Goal: Task Accomplishment & Management: Manage account settings

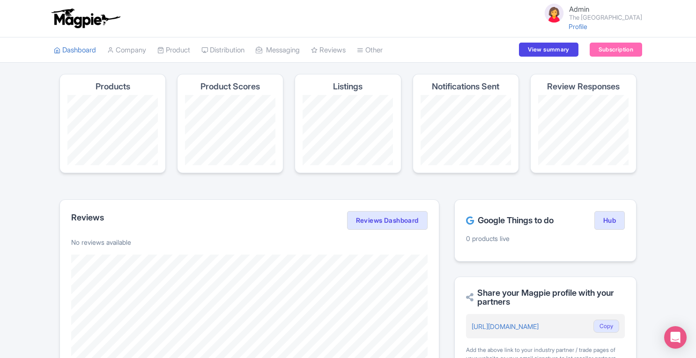
click at [178, 50] on link "Product" at bounding box center [173, 50] width 33 height 26
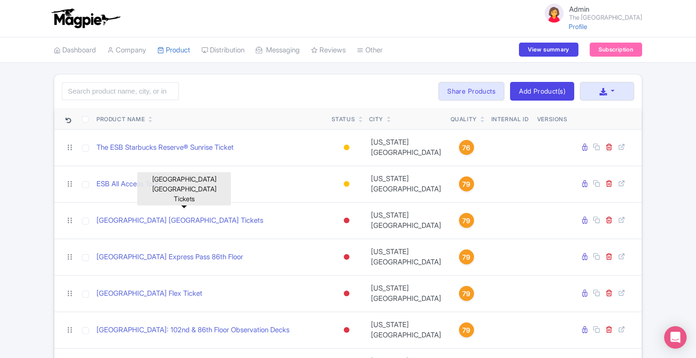
drag, startPoint x: 273, startPoint y: 210, endPoint x: 97, endPoint y: 208, distance: 175.6
click at [97, 208] on td "Empire State Building 86th Floor Observatory Tickets" at bounding box center [210, 220] width 235 height 37
copy link "Empire State Building 86th Floor Observatory Tickets"
click at [177, 215] on link "Empire State Building 86th Floor Observatory Tickets" at bounding box center [179, 220] width 167 height 11
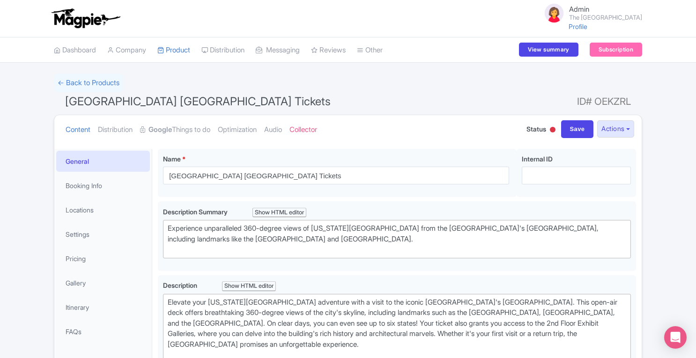
drag, startPoint x: 177, startPoint y: 100, endPoint x: 372, endPoint y: 103, distance: 195.7
click at [372, 103] on h1 "Empire State Building 86th Floor Observatory Tickets ID# OEKZRL" at bounding box center [348, 103] width 588 height 22
copy span "86th Floor Observatory Tickets"
click at [372, 84] on div "← Back to Products" at bounding box center [348, 83] width 588 height 18
click at [175, 54] on link "Product" at bounding box center [173, 50] width 33 height 26
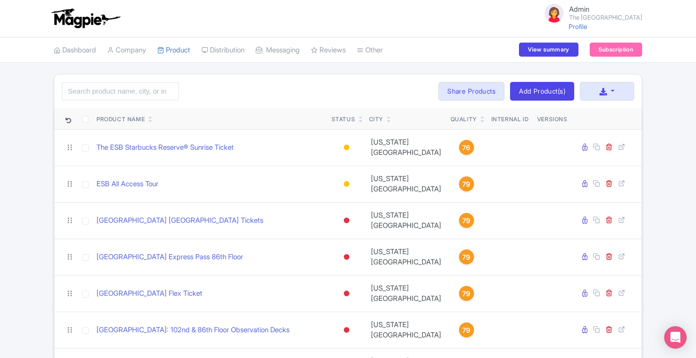
click at [127, 51] on link "Company" at bounding box center [126, 50] width 39 height 26
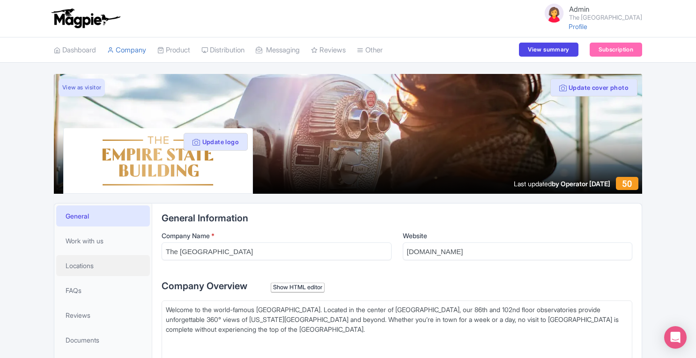
click at [92, 262] on span "Locations" at bounding box center [80, 266] width 28 height 10
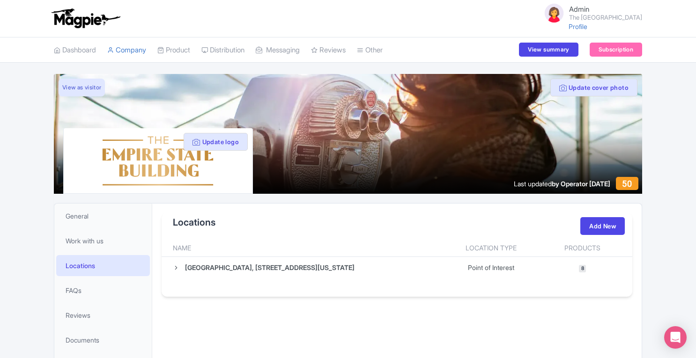
click at [174, 268] on icon at bounding box center [176, 268] width 7 height 7
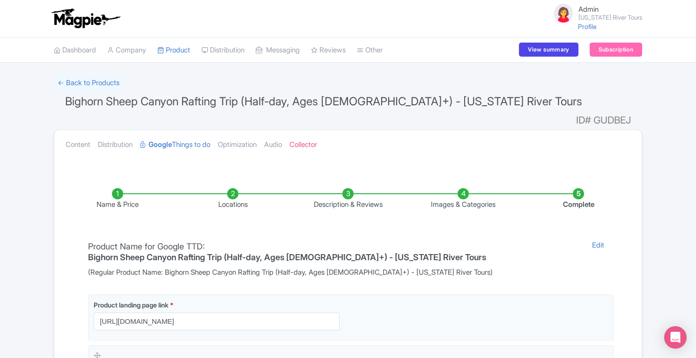
scroll to position [143, 0]
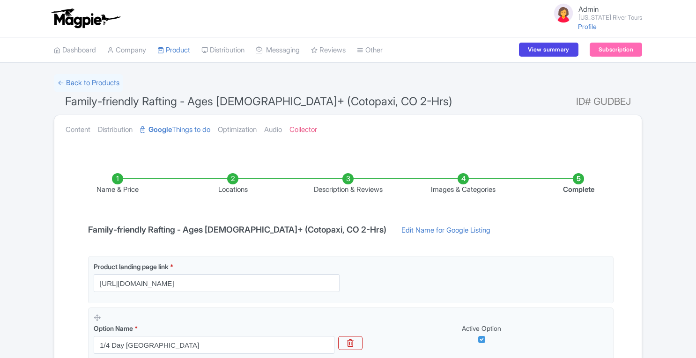
click at [695, 203] on html "Admin [US_STATE] River Tours Profile Users Settings Sign out Dashboard Company …" at bounding box center [348, 179] width 696 height 358
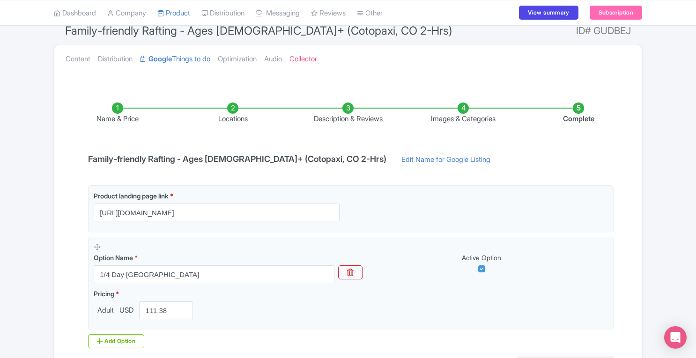
scroll to position [74, 0]
